Goal: Find specific page/section: Find specific page/section

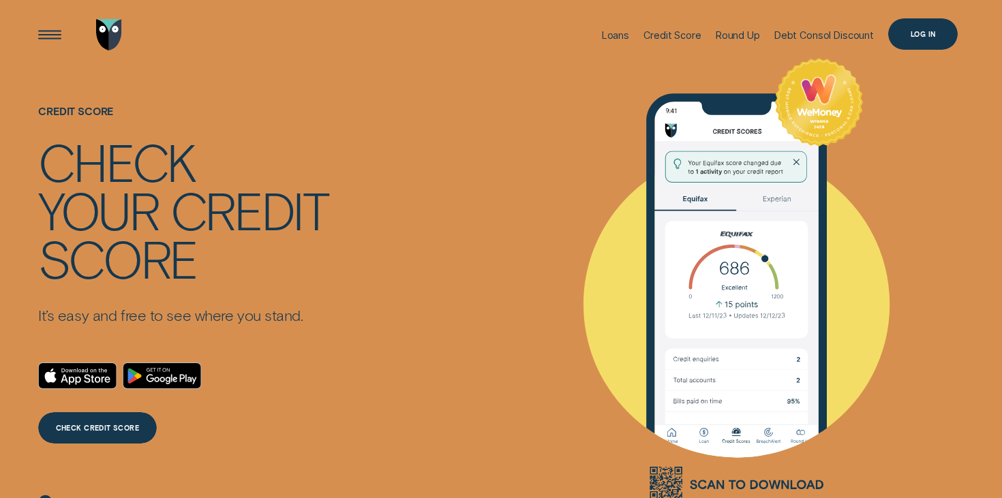
click at [935, 31] on div "Log in" at bounding box center [922, 34] width 25 height 6
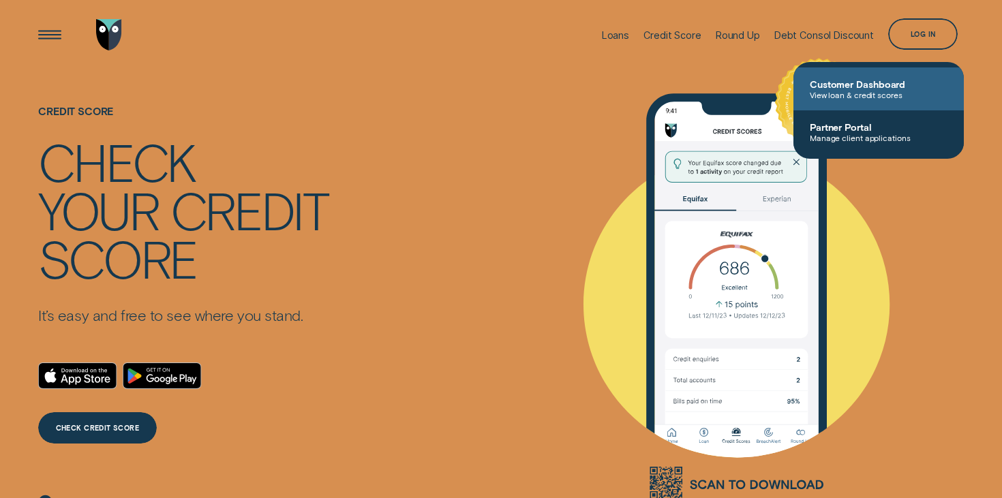
click at [875, 100] on link "Customer Dashboard View loan & credit scores" at bounding box center [878, 88] width 170 height 43
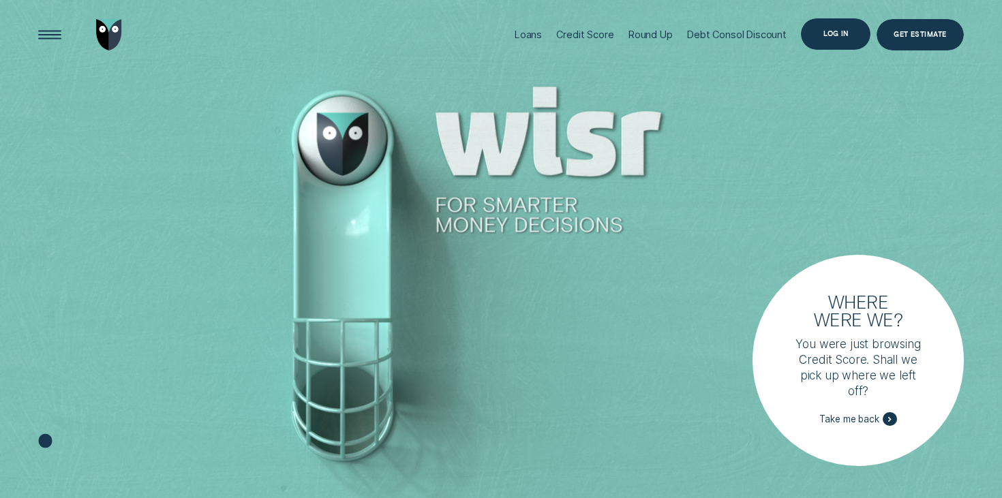
click at [839, 26] on div "Log in" at bounding box center [835, 33] width 69 height 31
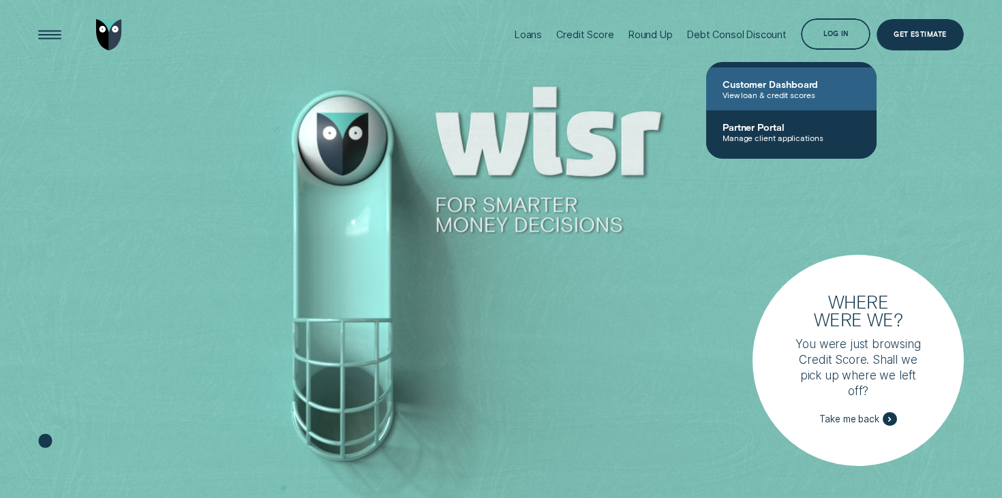
click at [756, 92] on span "View loan & credit scores" at bounding box center [791, 95] width 138 height 10
